Goal: Find specific page/section: Find specific page/section

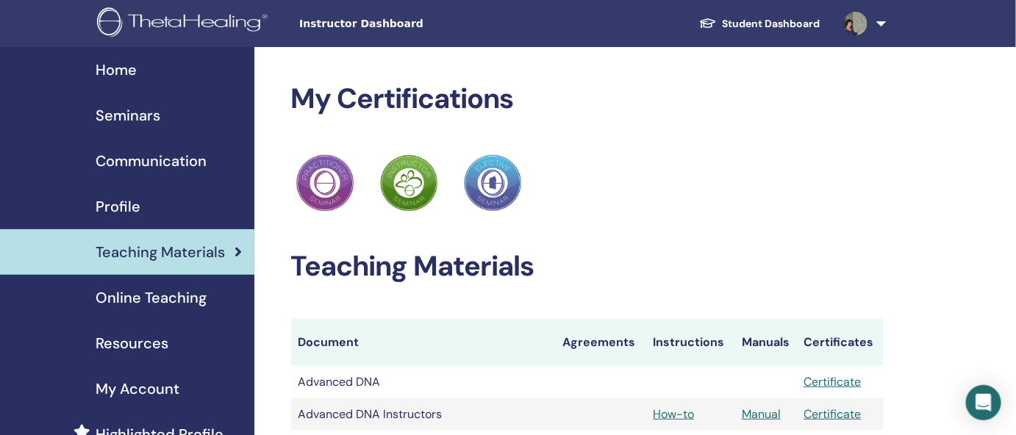
click at [171, 164] on span "Communication" at bounding box center [151, 161] width 111 height 22
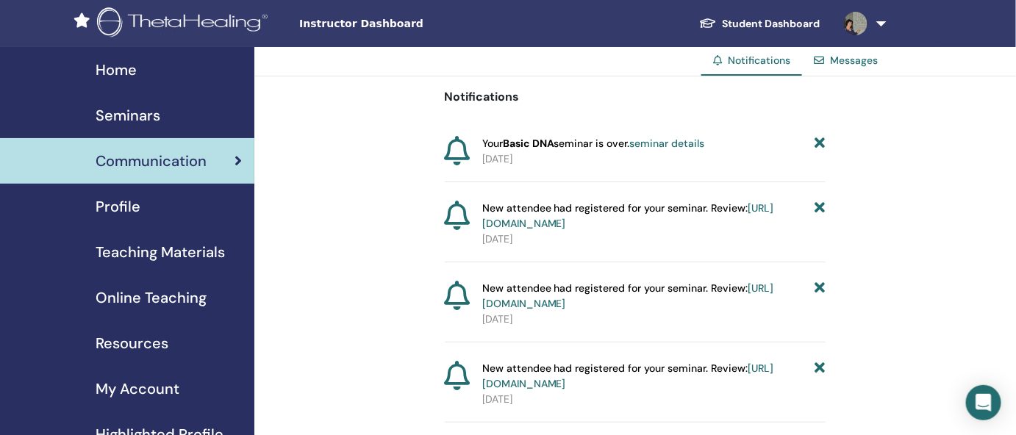
click at [692, 138] on link "seminar details" at bounding box center [667, 143] width 75 height 13
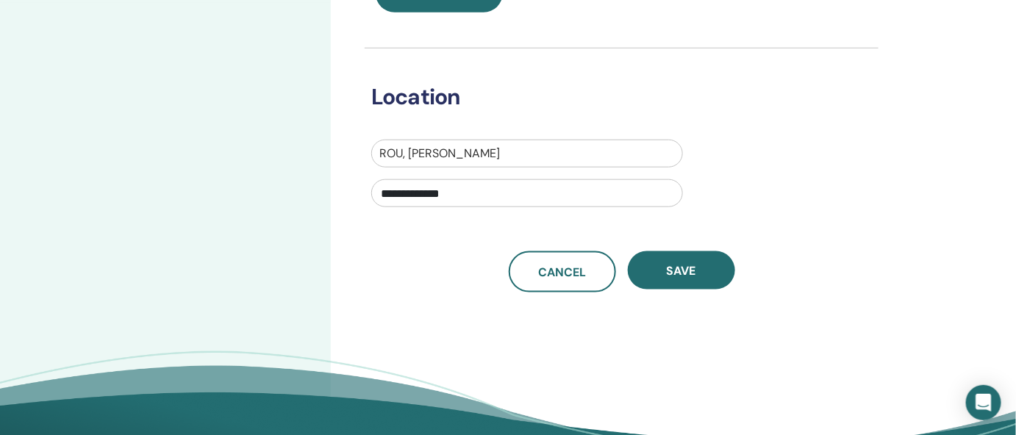
scroll to position [459, 0]
